Goal: Transaction & Acquisition: Purchase product/service

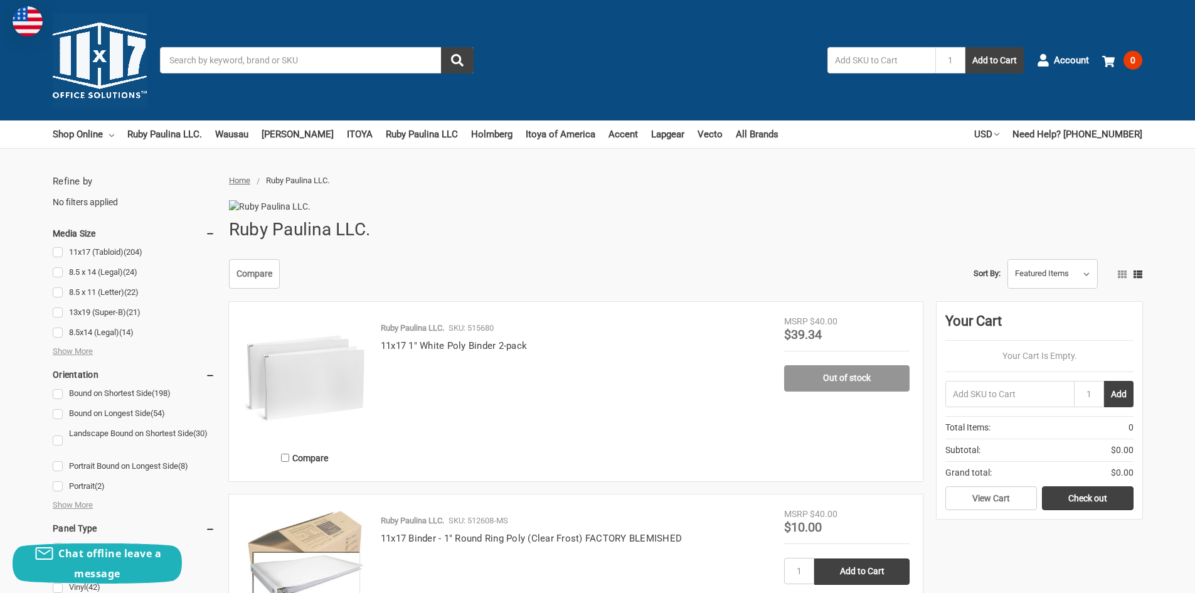
click at [229, 59] on input "Search" at bounding box center [317, 60] width 314 height 26
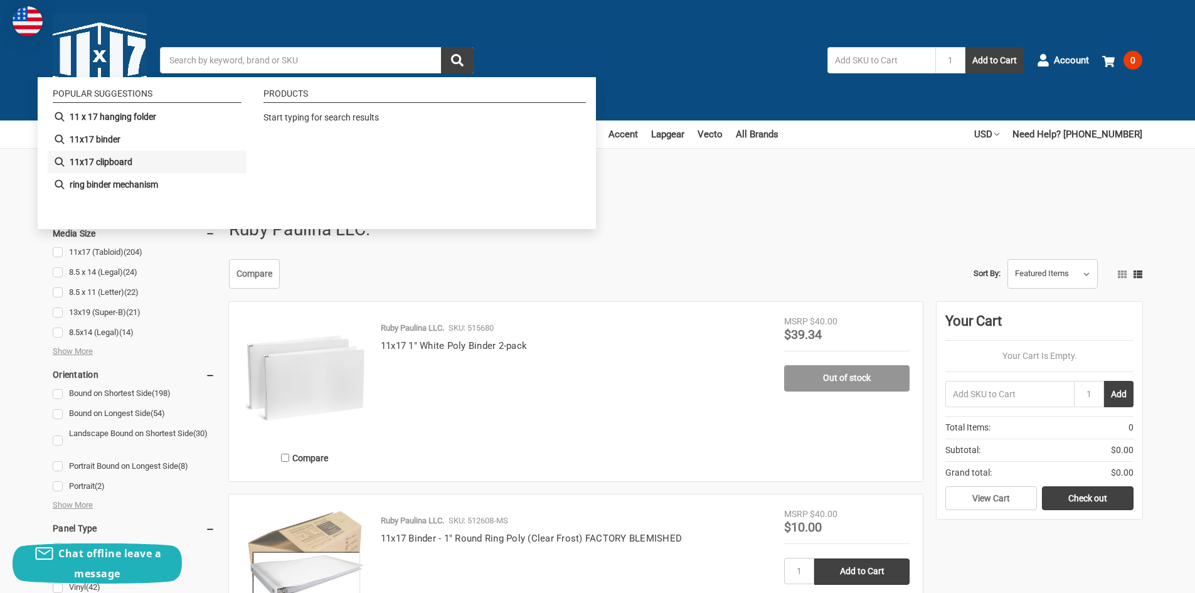
click at [93, 161] on b "11x17 clipboard" at bounding box center [101, 162] width 63 height 13
type input "11x17 clipboard"
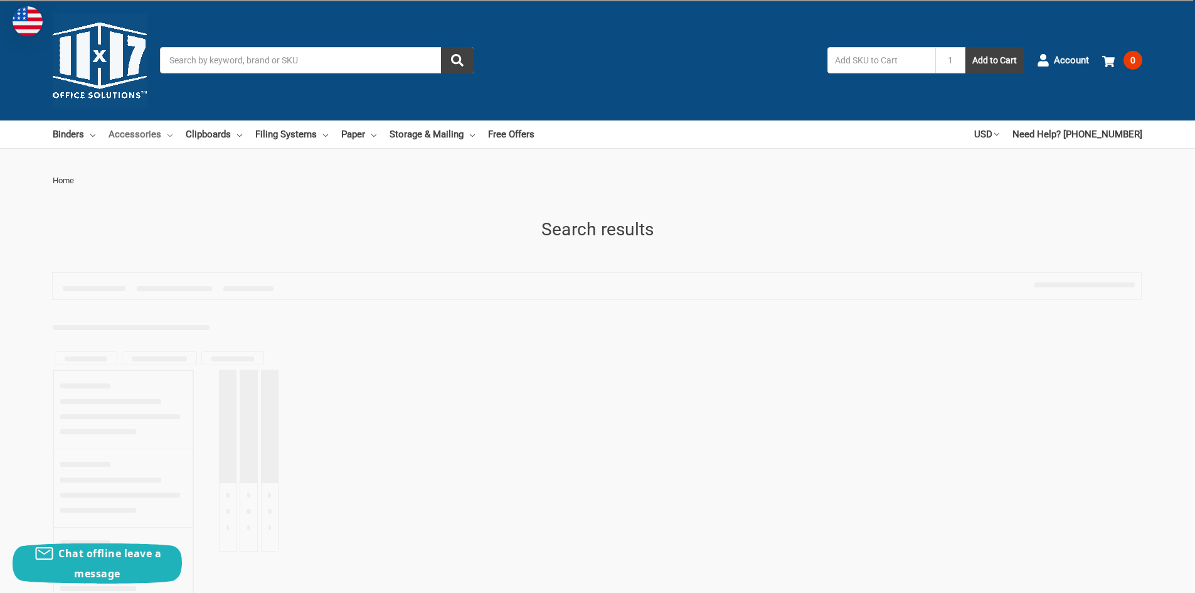
type input "11x17 clipboard"
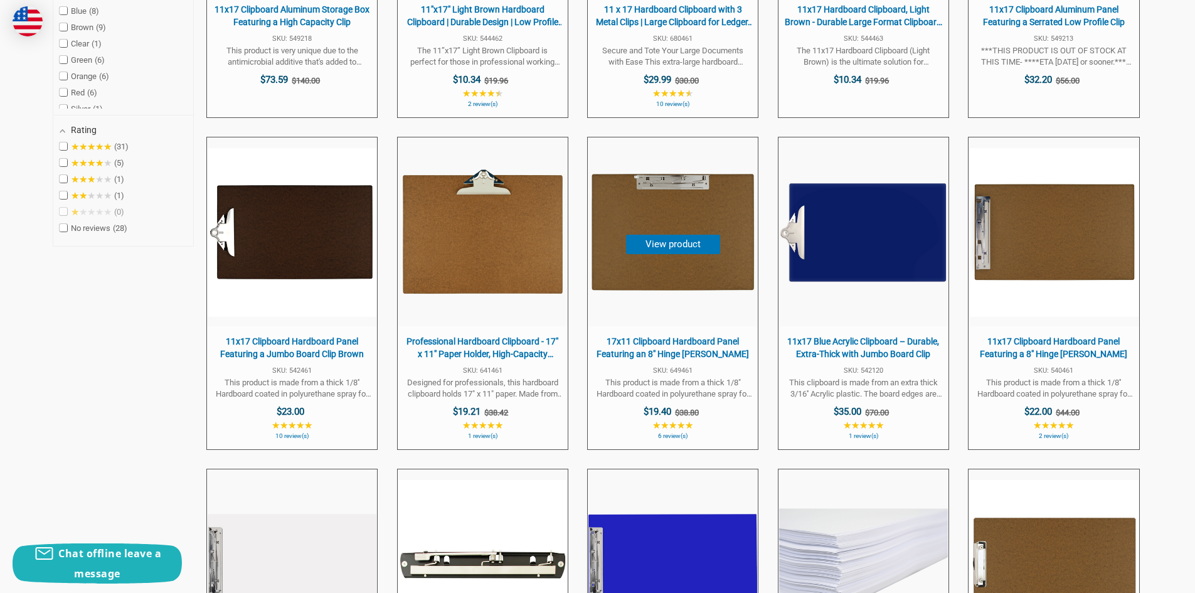
scroll to position [564, 0]
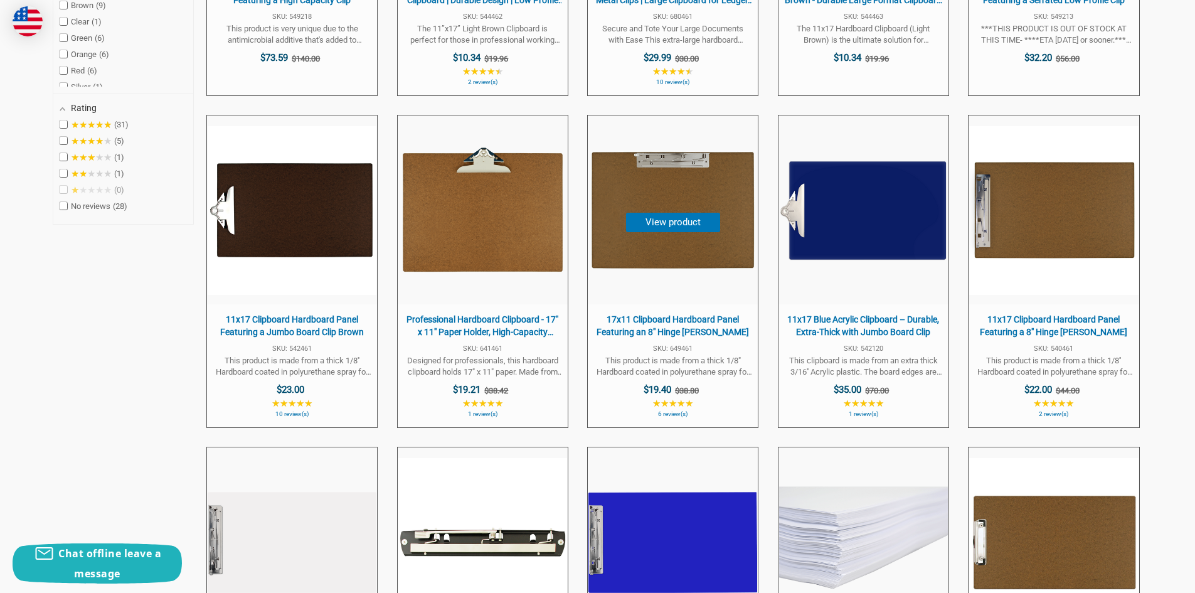
click at [677, 208] on img "17x11 Clipboard Hardboard Panel Featuring an 8" at bounding box center [672, 210] width 169 height 169
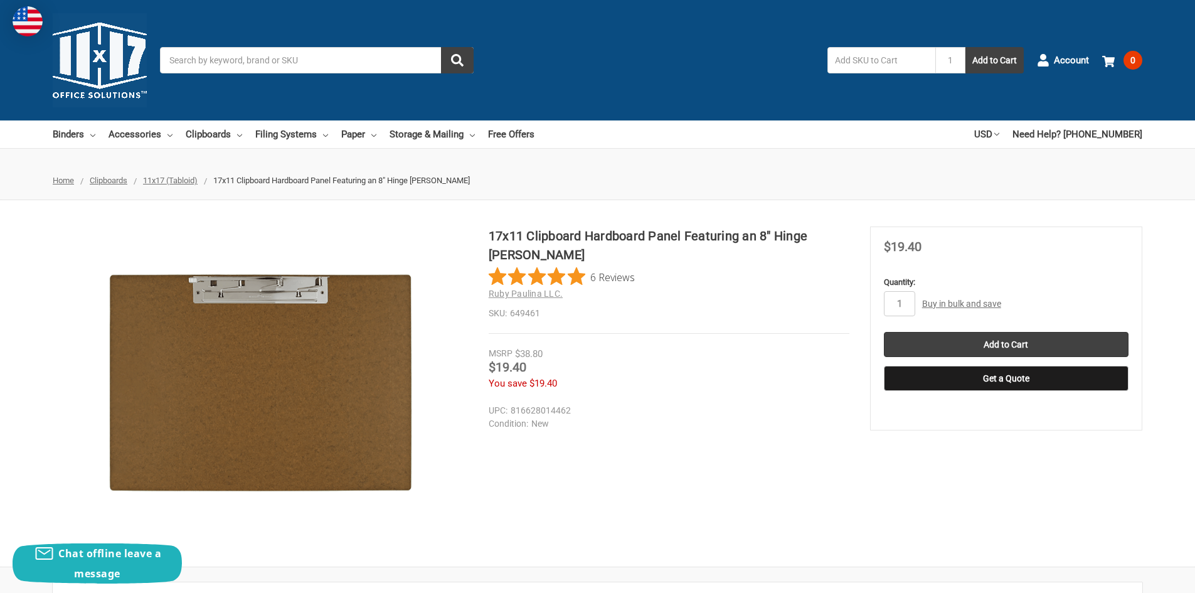
click at [968, 305] on link "Buy in bulk and save" at bounding box center [961, 304] width 79 height 10
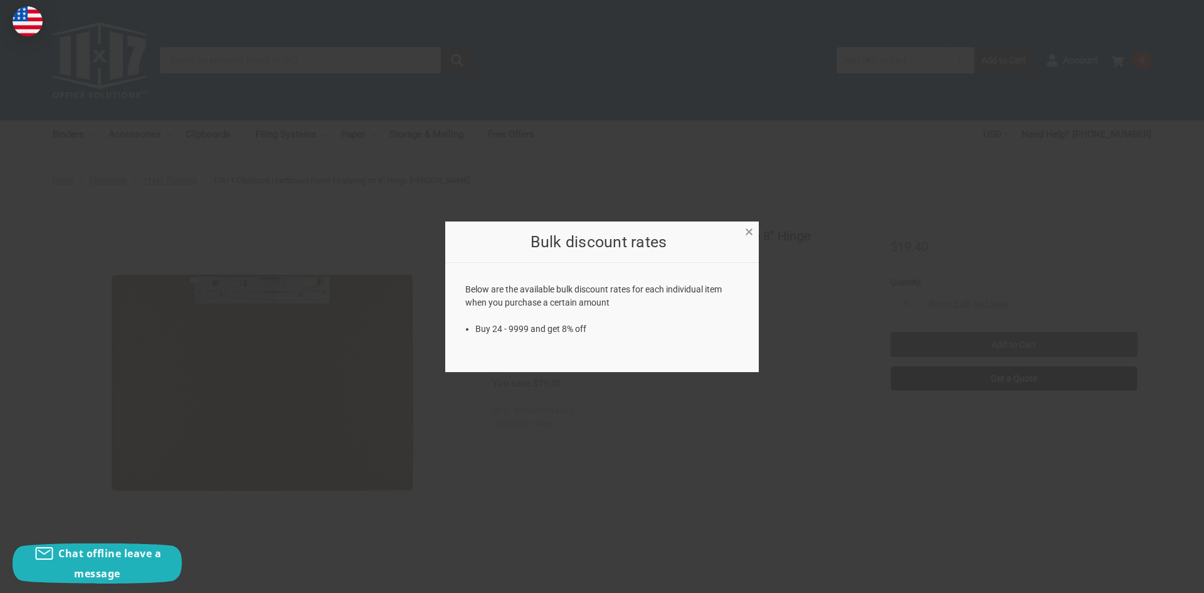
click at [748, 231] on span "×" at bounding box center [749, 232] width 8 height 18
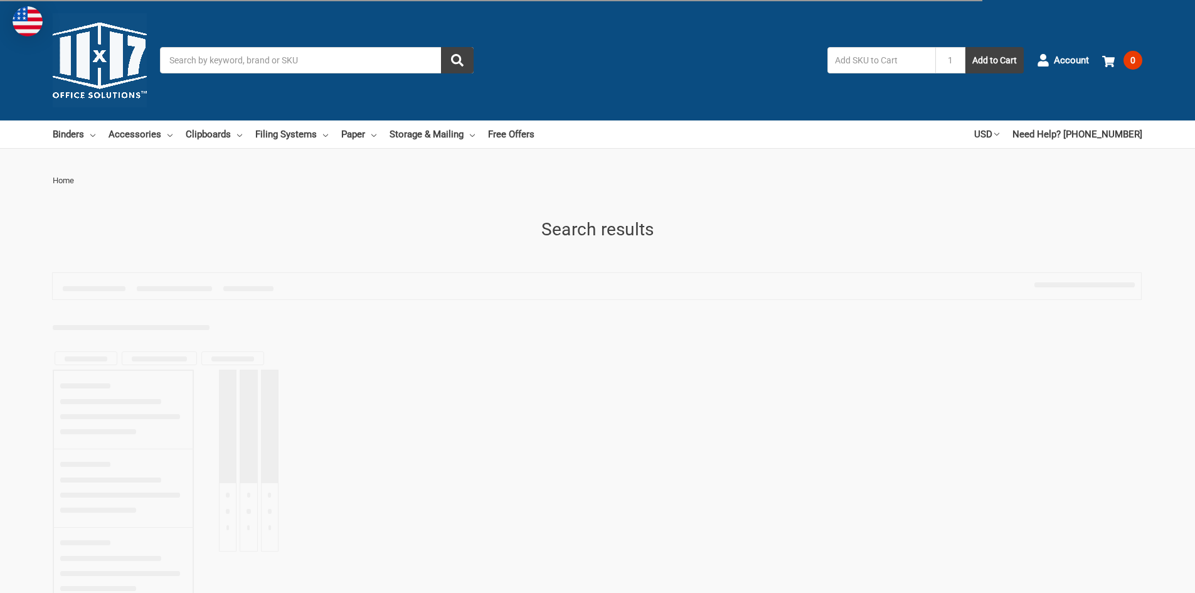
type input "11x17 clipboard"
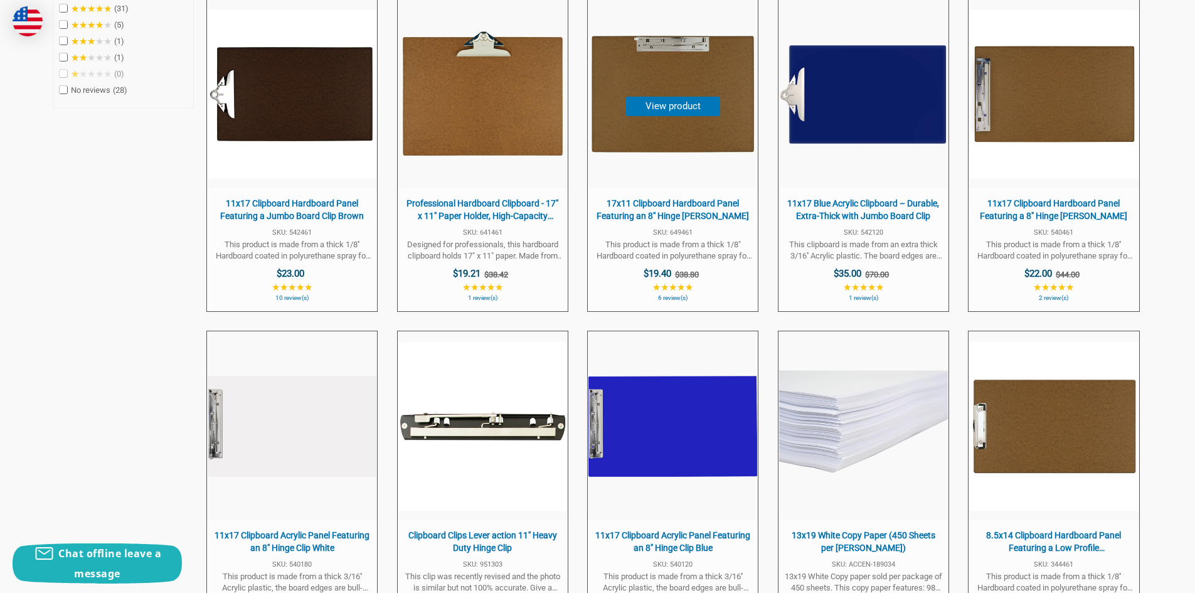
scroll to position [690, 0]
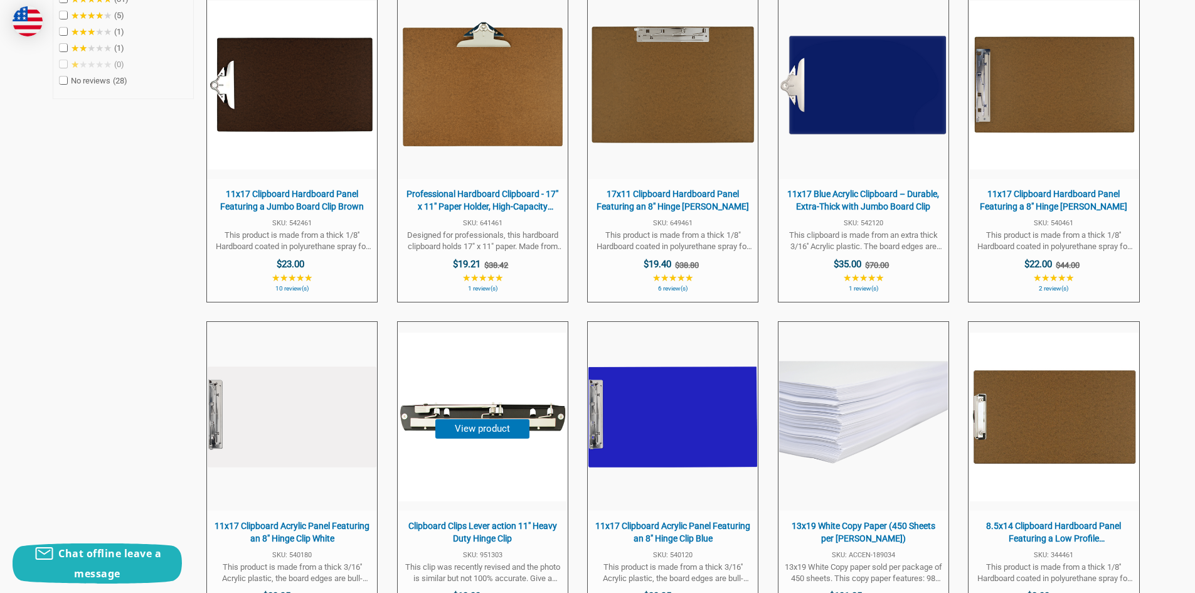
click at [480, 431] on button "View product" at bounding box center [482, 428] width 94 height 19
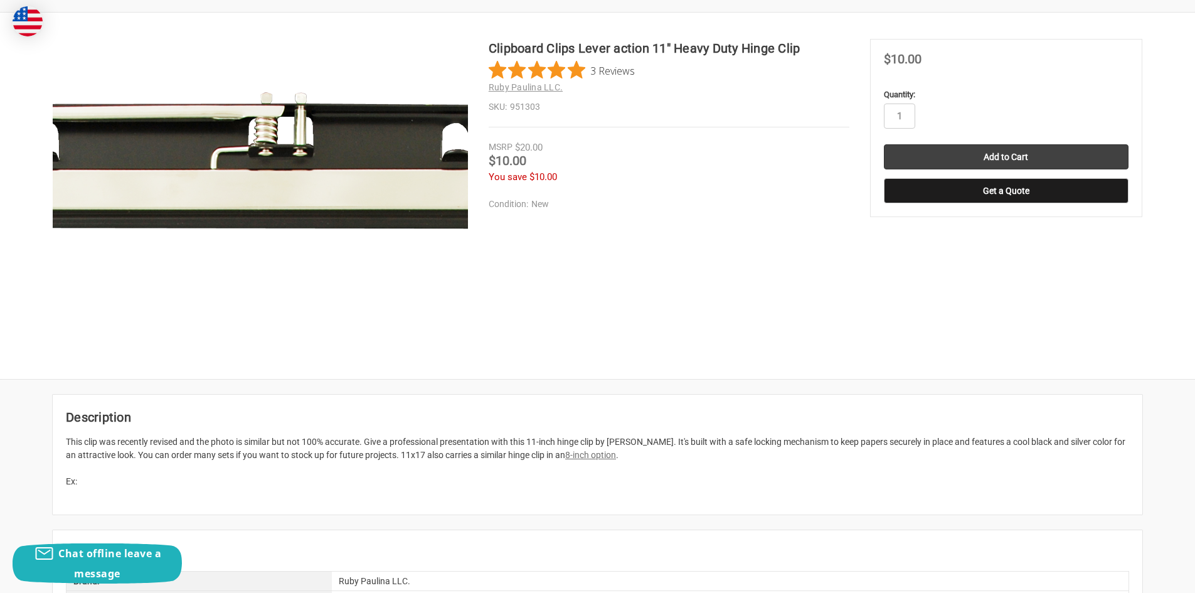
scroll to position [188, 0]
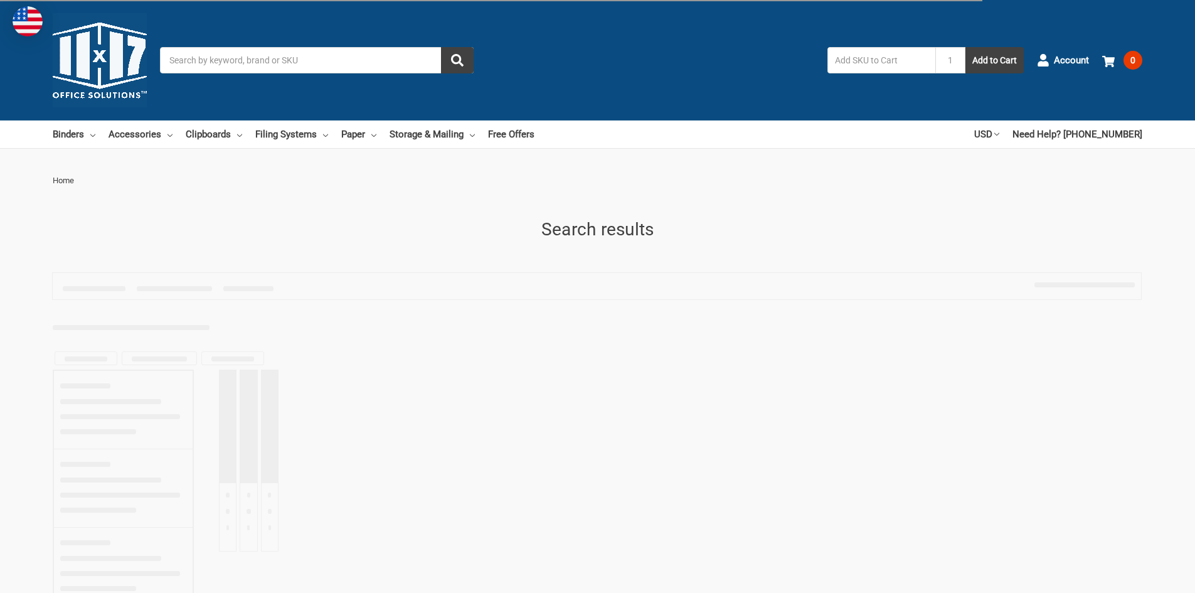
type input "11x17 clipboard"
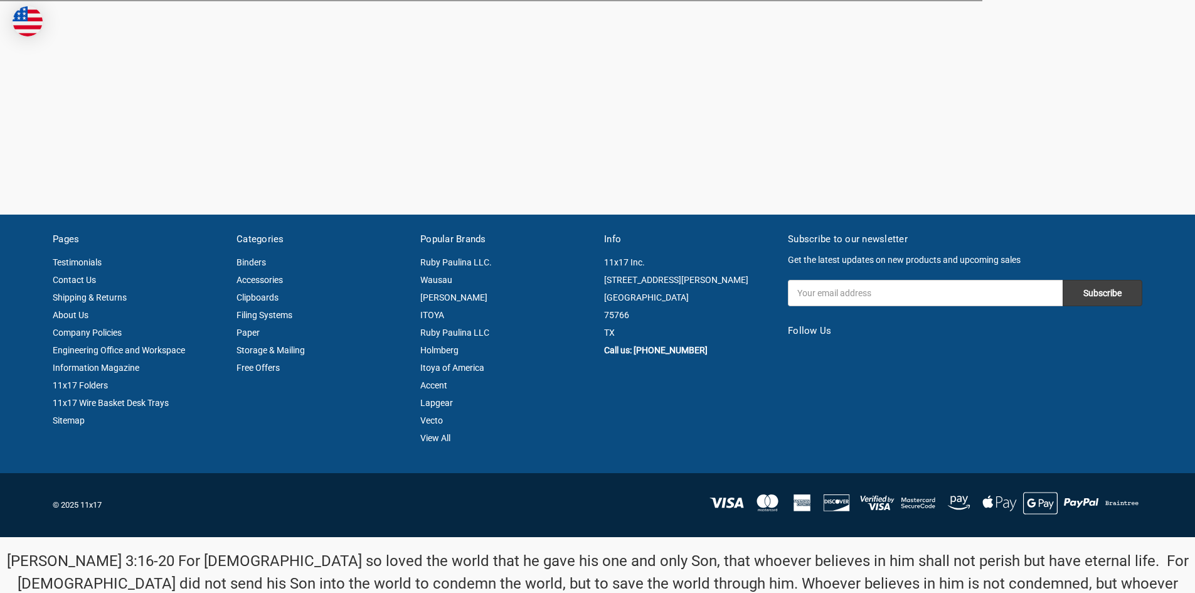
scroll to position [690, 0]
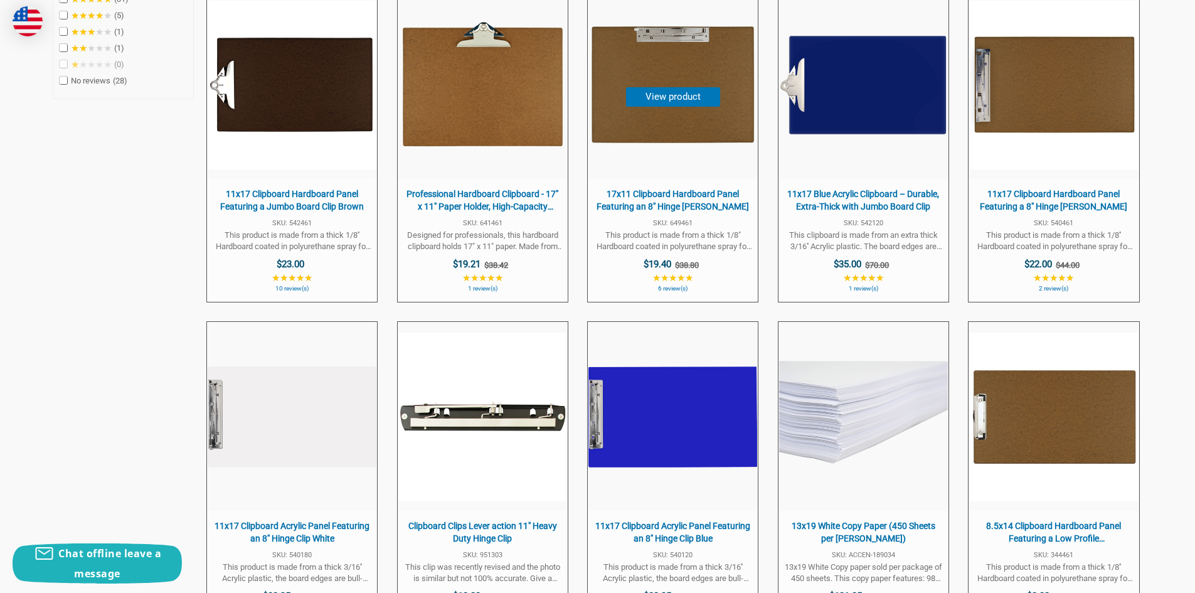
click at [674, 81] on img "17x11 Clipboard Hardboard Panel Featuring an 8" at bounding box center [672, 85] width 169 height 169
